Goal: Find specific page/section: Find specific page/section

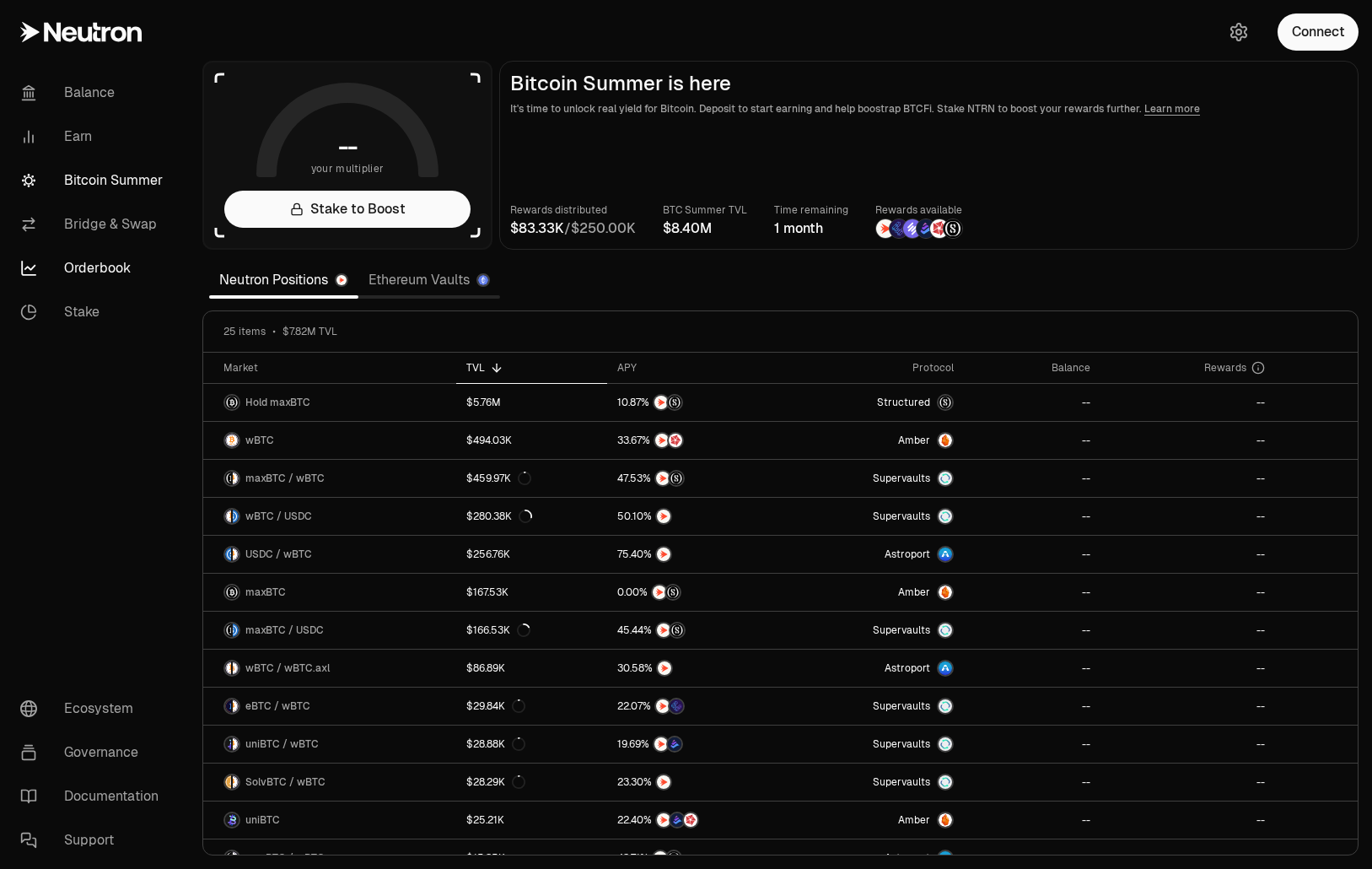
click at [90, 261] on link "Orderbook" at bounding box center [95, 268] width 175 height 44
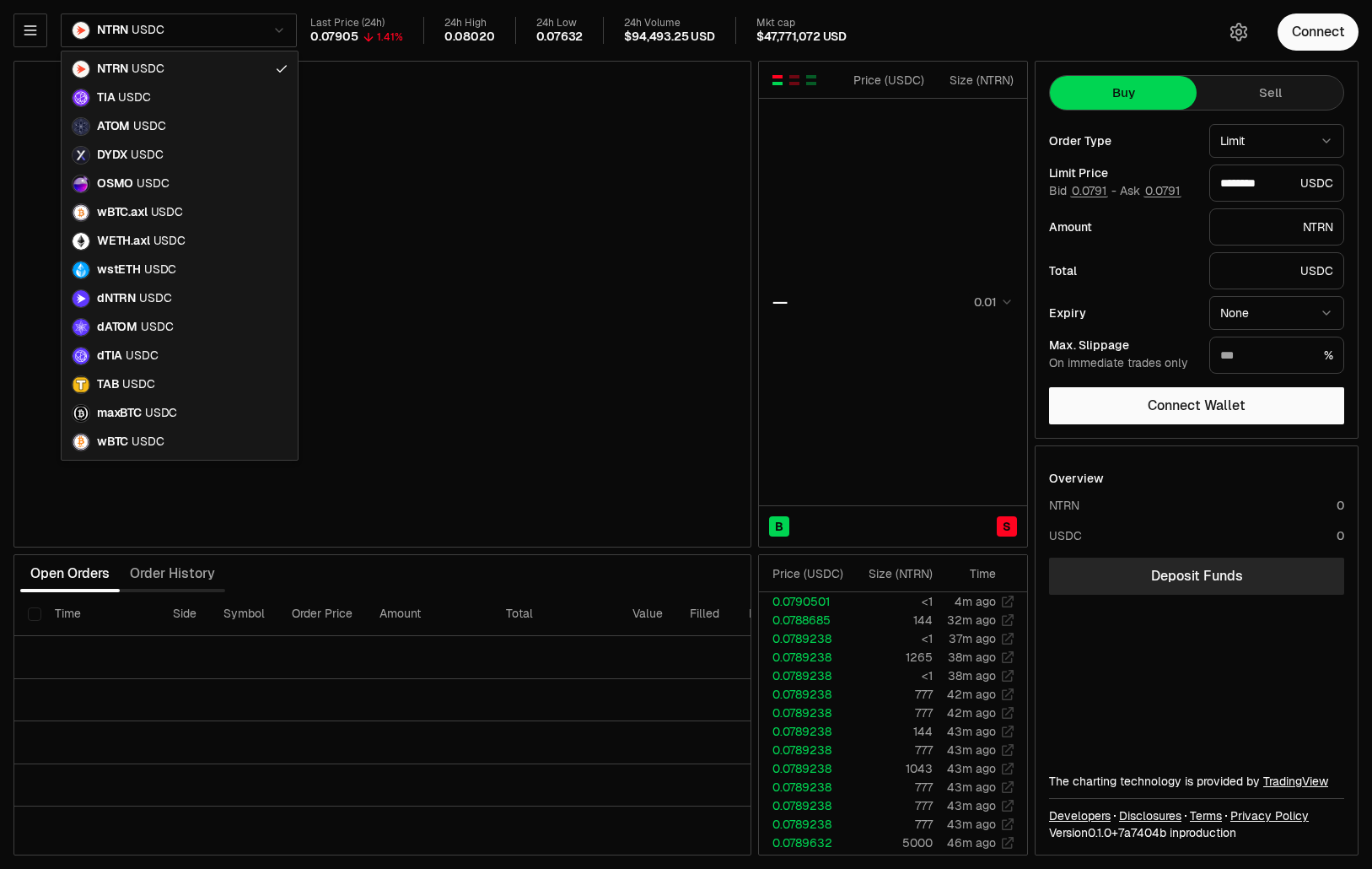
click at [187, 27] on html "Balance Earn Bitcoin Summer Bridge & Swap Orderbook Stake Ecosystem Governance …" at bounding box center [686, 434] width 1372 height 869
type input "********"
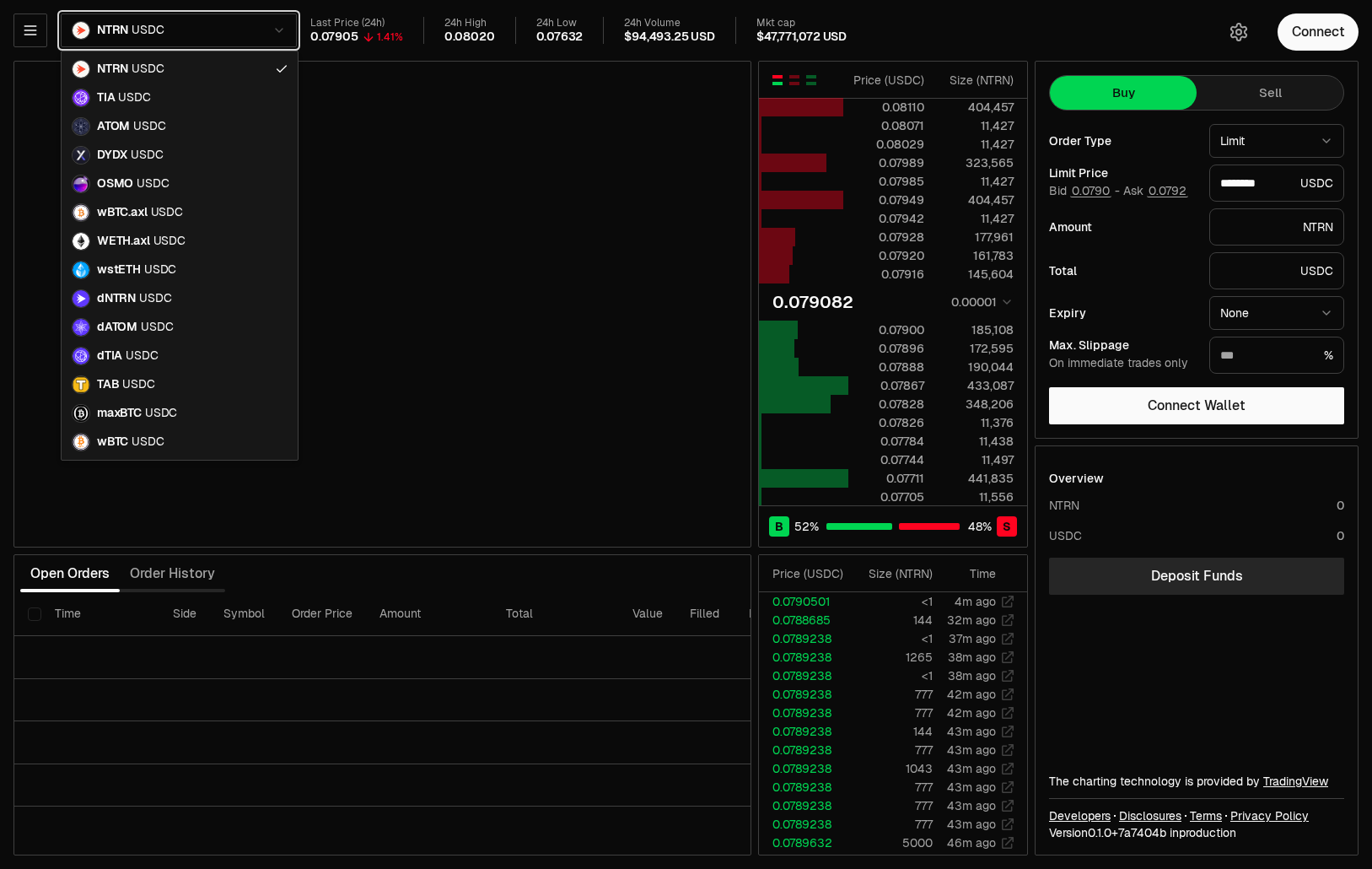
click at [205, 33] on html "Balance Earn Bitcoin Summer Bridge & Swap Orderbook Stake Ecosystem Governance …" at bounding box center [686, 434] width 1372 height 869
